Goal: Navigation & Orientation: Find specific page/section

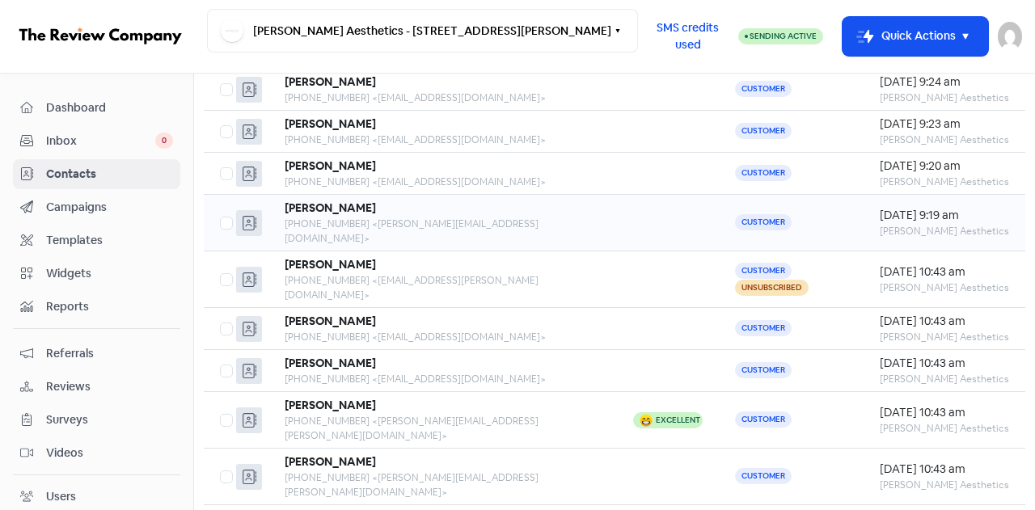
scroll to position [172, 0]
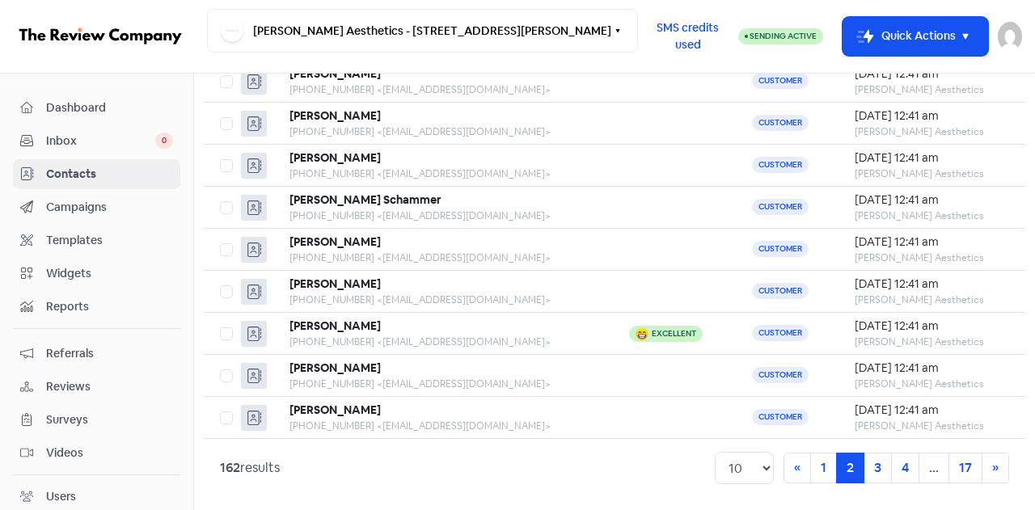
scroll to position [172, 0]
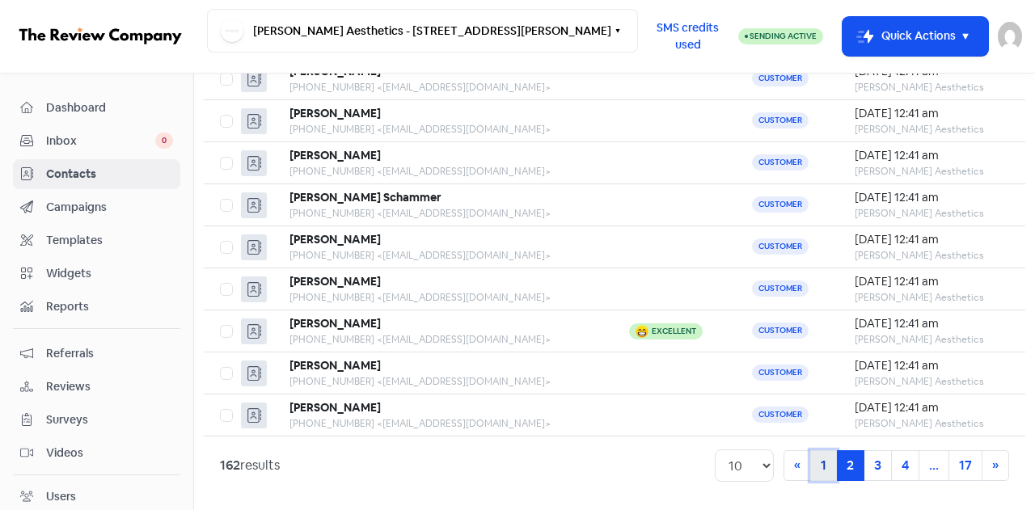
click at [818, 466] on link "1" at bounding box center [823, 465] width 27 height 31
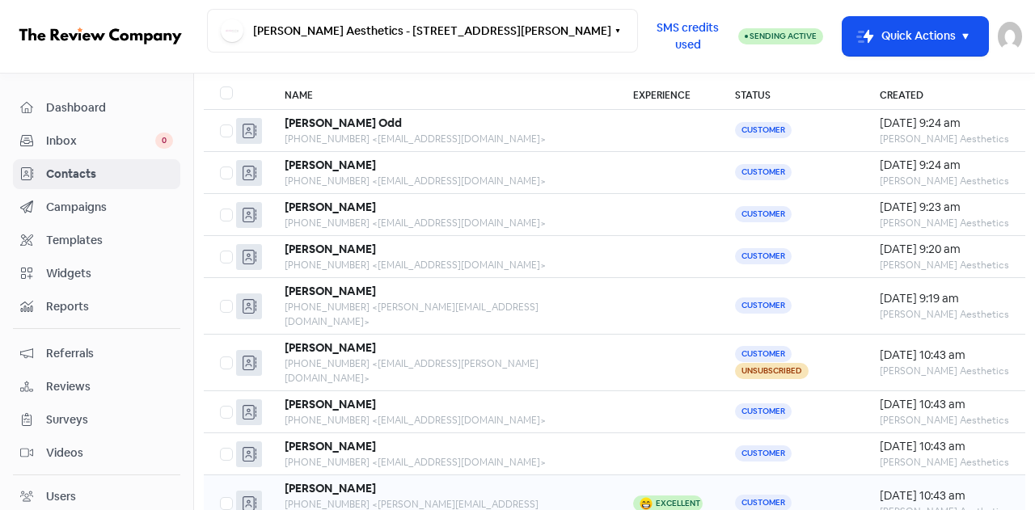
scroll to position [11, 0]
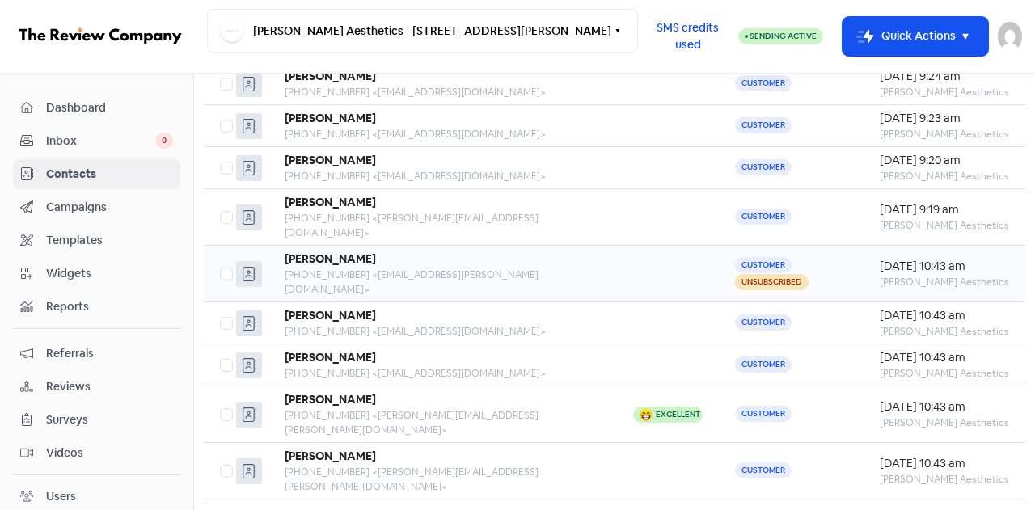
scroll to position [172, 0]
